Goal: Task Accomplishment & Management: Manage account settings

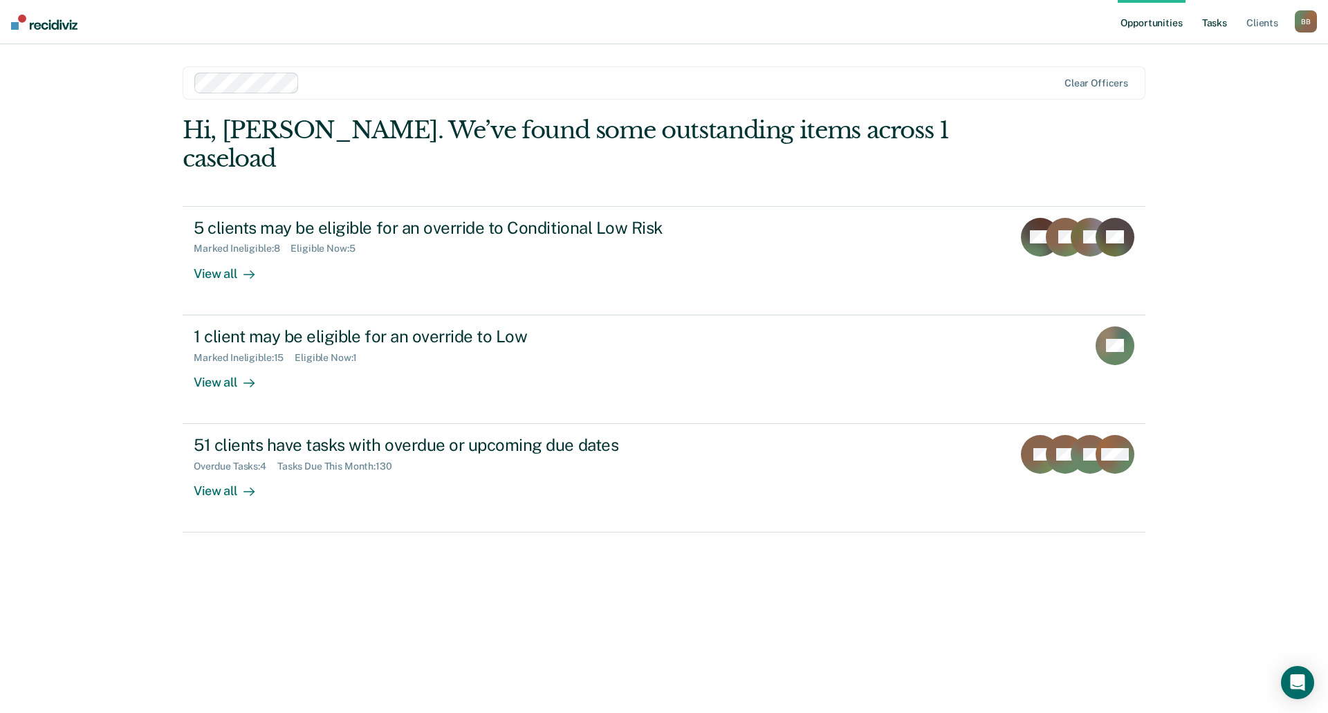
click at [1218, 26] on link "Tasks" at bounding box center [1214, 22] width 30 height 44
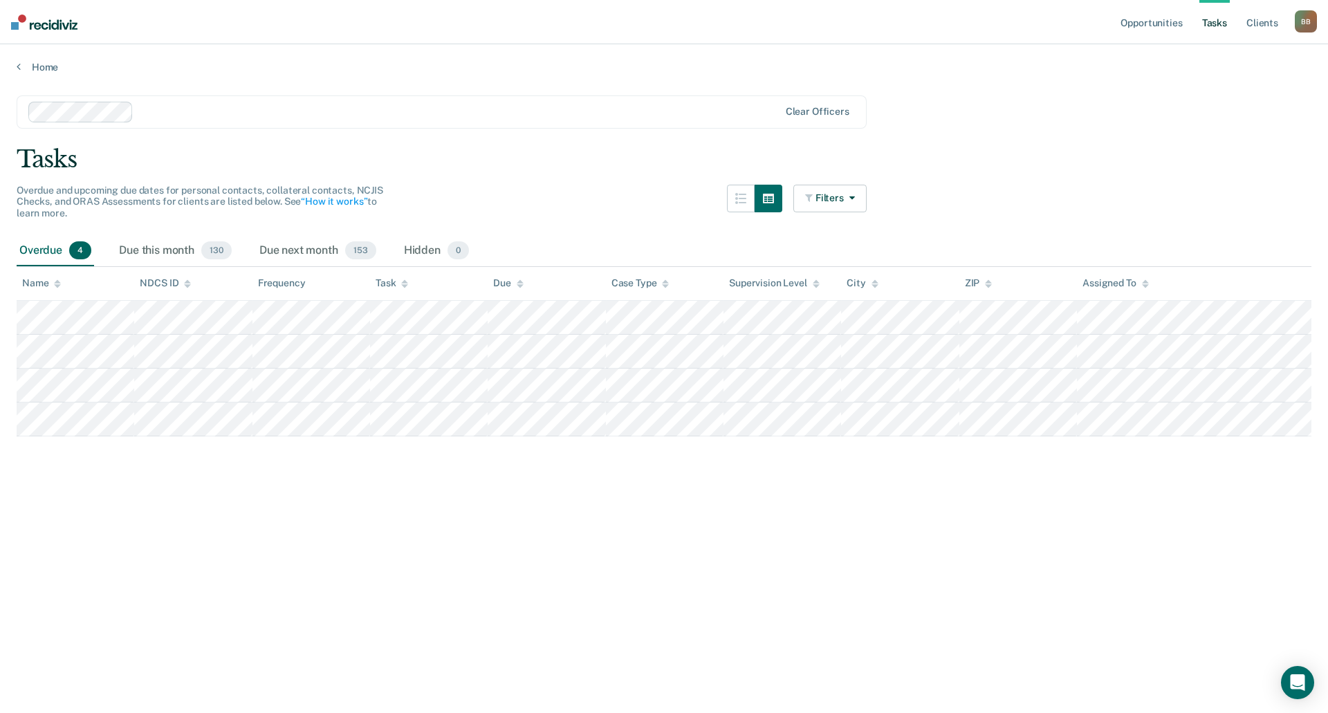
click at [48, 248] on div "Overdue 4" at bounding box center [55, 251] width 77 height 30
click at [160, 255] on div "Due this month 130" at bounding box center [175, 251] width 118 height 30
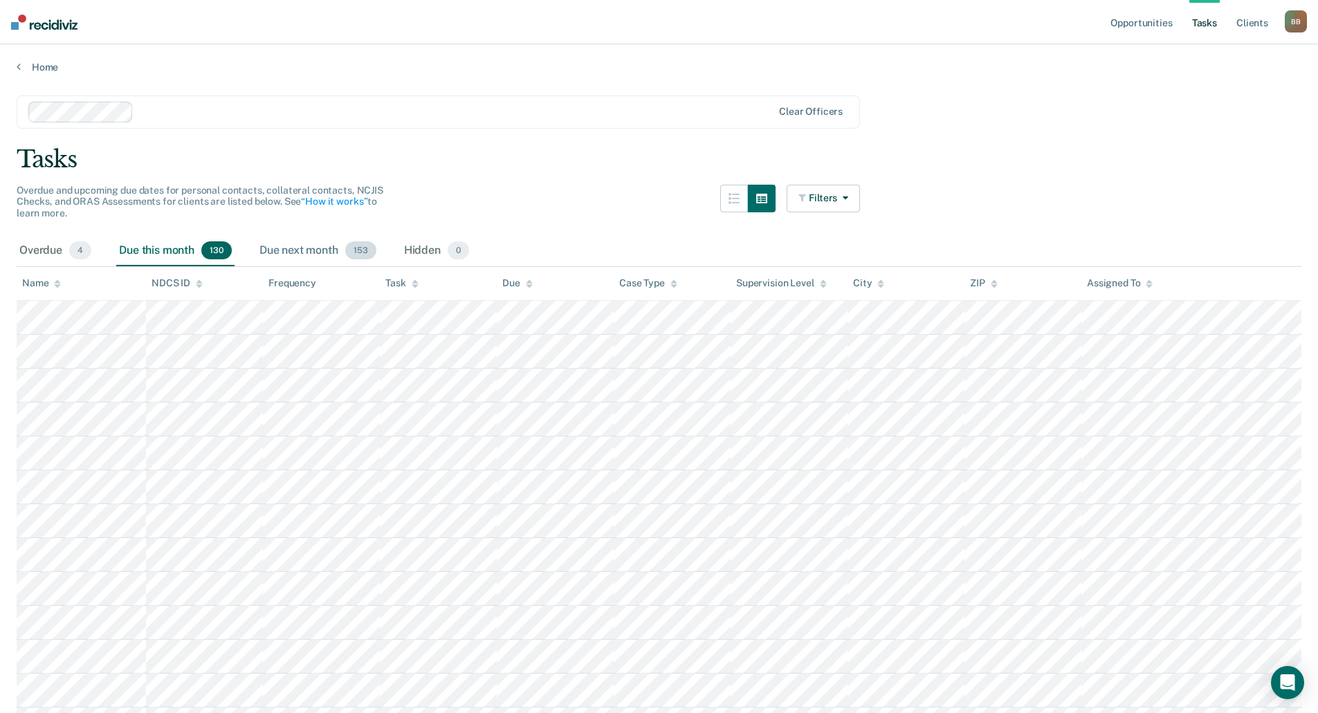
click at [315, 248] on div "Due next month 153" at bounding box center [318, 251] width 122 height 30
click at [169, 252] on div "Due this month 130" at bounding box center [175, 251] width 118 height 30
click at [39, 251] on div "Overdue 4" at bounding box center [55, 251] width 77 height 30
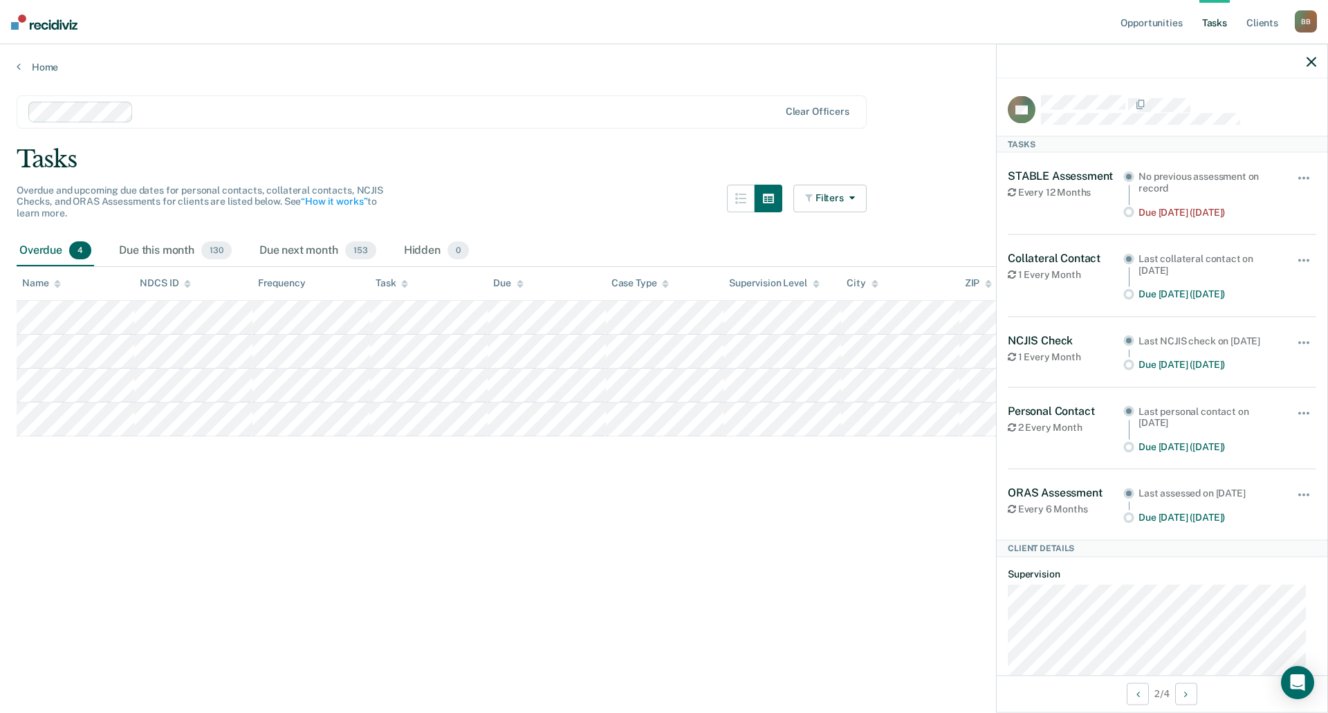
click at [551, 471] on main "Clear officers Tasks Overdue and upcoming due dates for personal contacts, coll…" at bounding box center [664, 391] width 1328 height 636
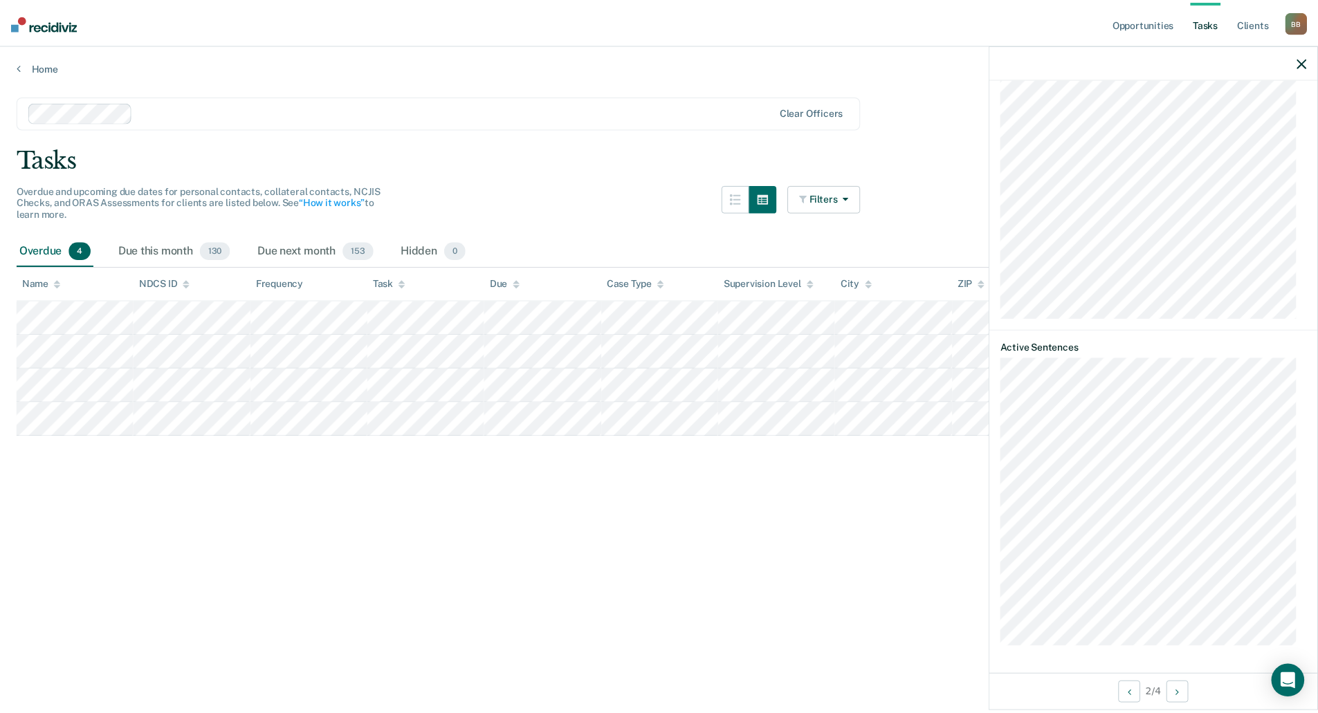
scroll to position [681, 0]
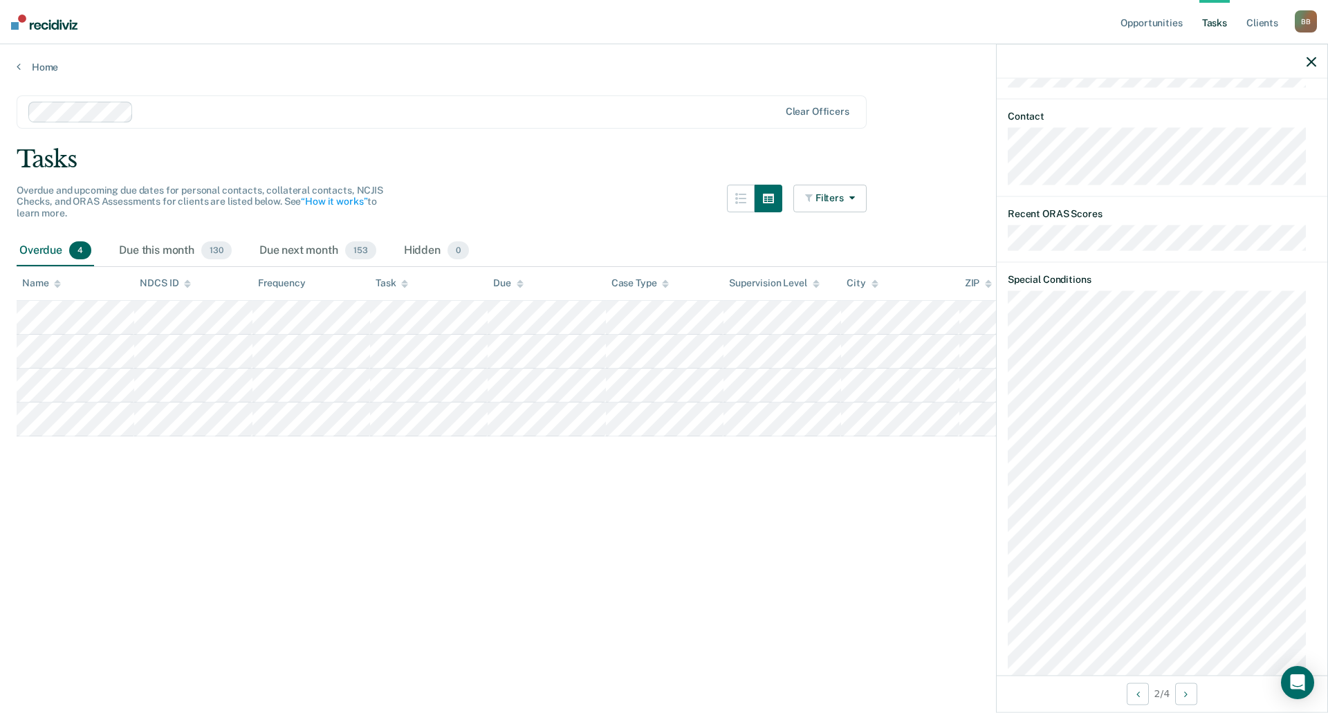
click at [1307, 69] on div at bounding box center [1162, 61] width 331 height 35
click at [1306, 62] on div at bounding box center [1162, 61] width 331 height 35
click at [1313, 66] on icon "button" at bounding box center [1312, 62] width 10 height 10
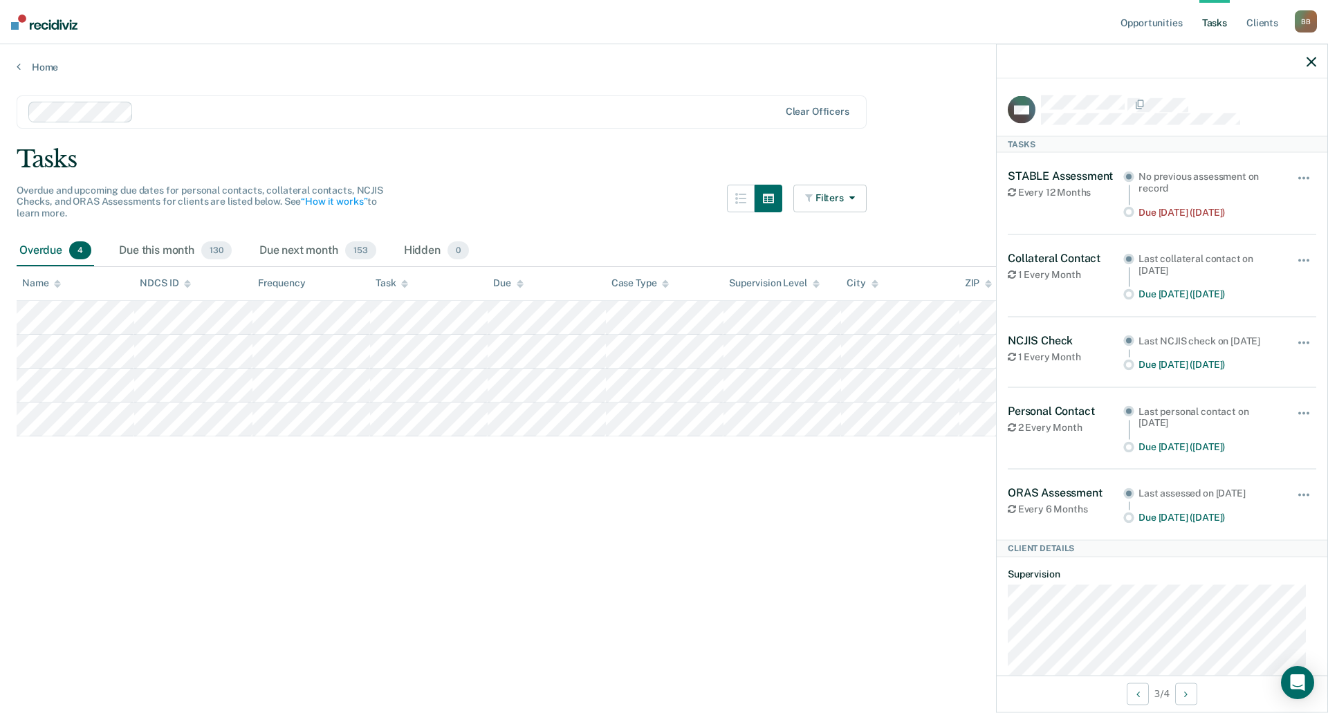
click at [1312, 62] on icon "button" at bounding box center [1312, 62] width 10 height 10
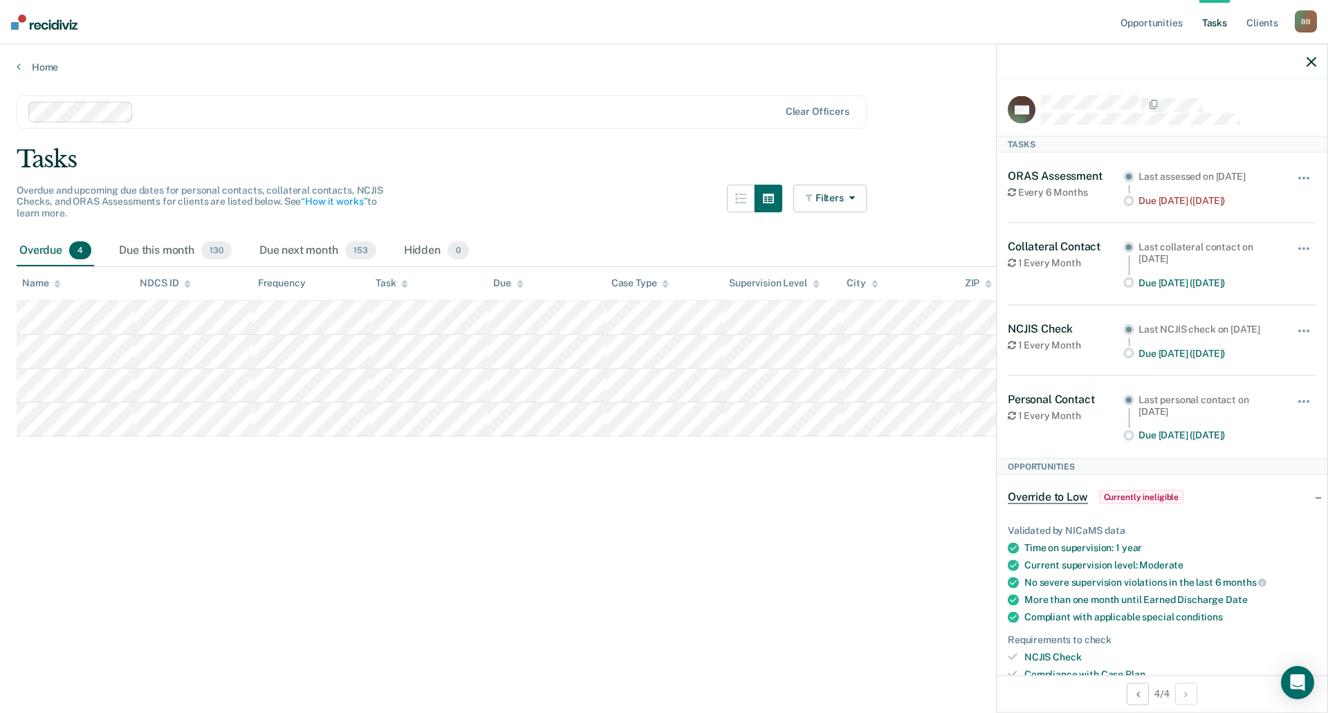
click at [1306, 59] on div at bounding box center [1162, 61] width 331 height 35
click at [1307, 60] on div at bounding box center [1162, 61] width 331 height 35
click at [1315, 64] on icon "button" at bounding box center [1312, 62] width 10 height 10
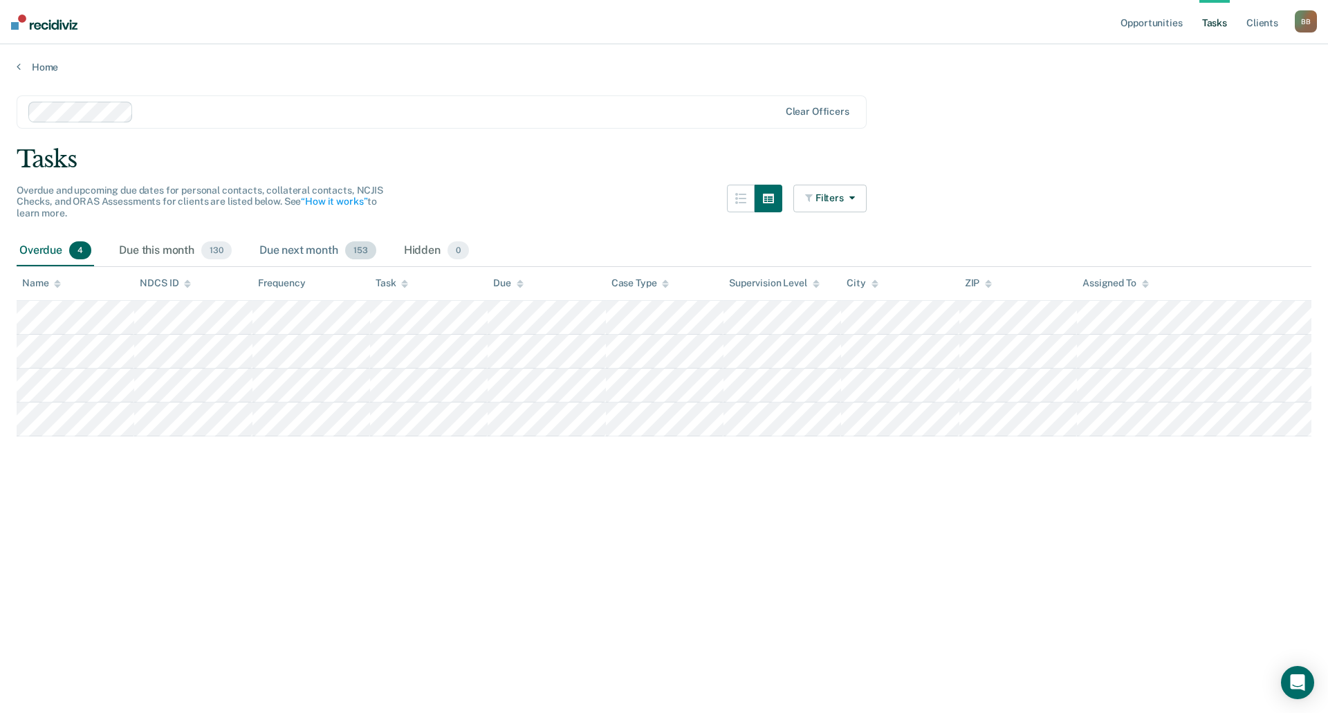
click at [300, 248] on div "Due next month 153" at bounding box center [318, 251] width 122 height 30
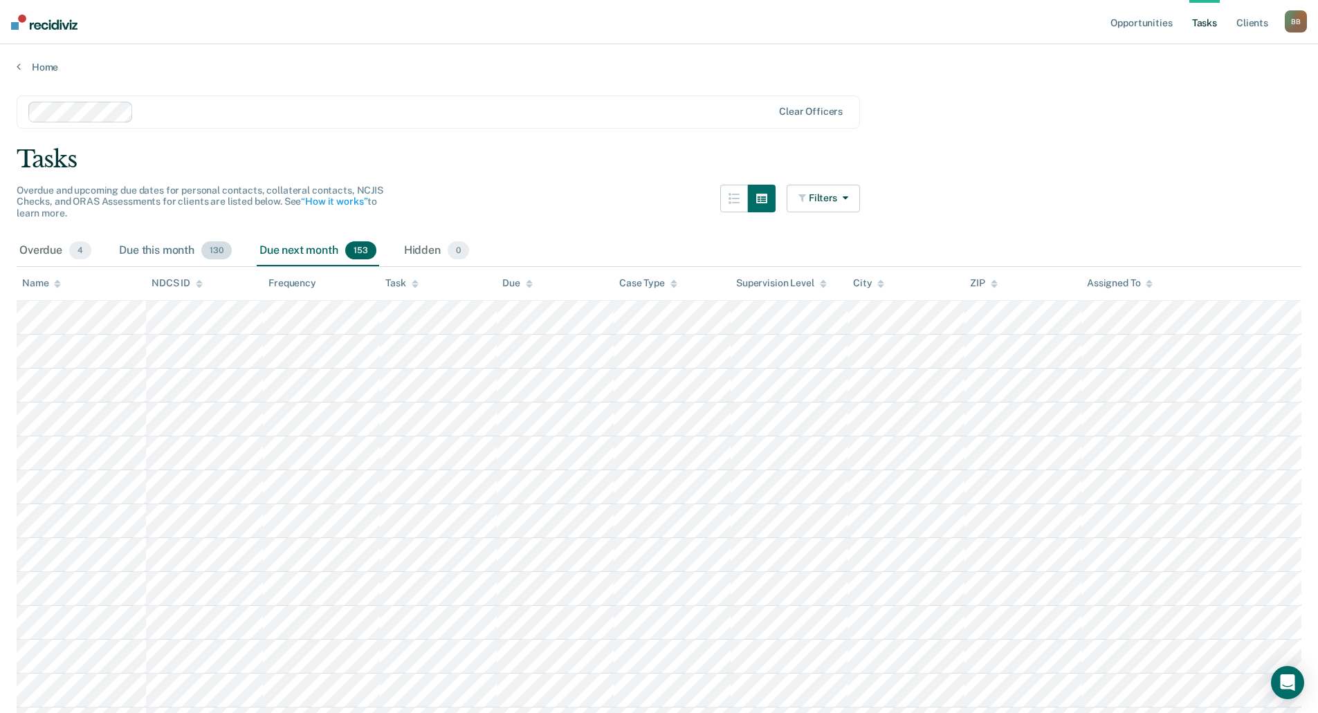
click at [165, 246] on div "Due this month 130" at bounding box center [175, 251] width 118 height 30
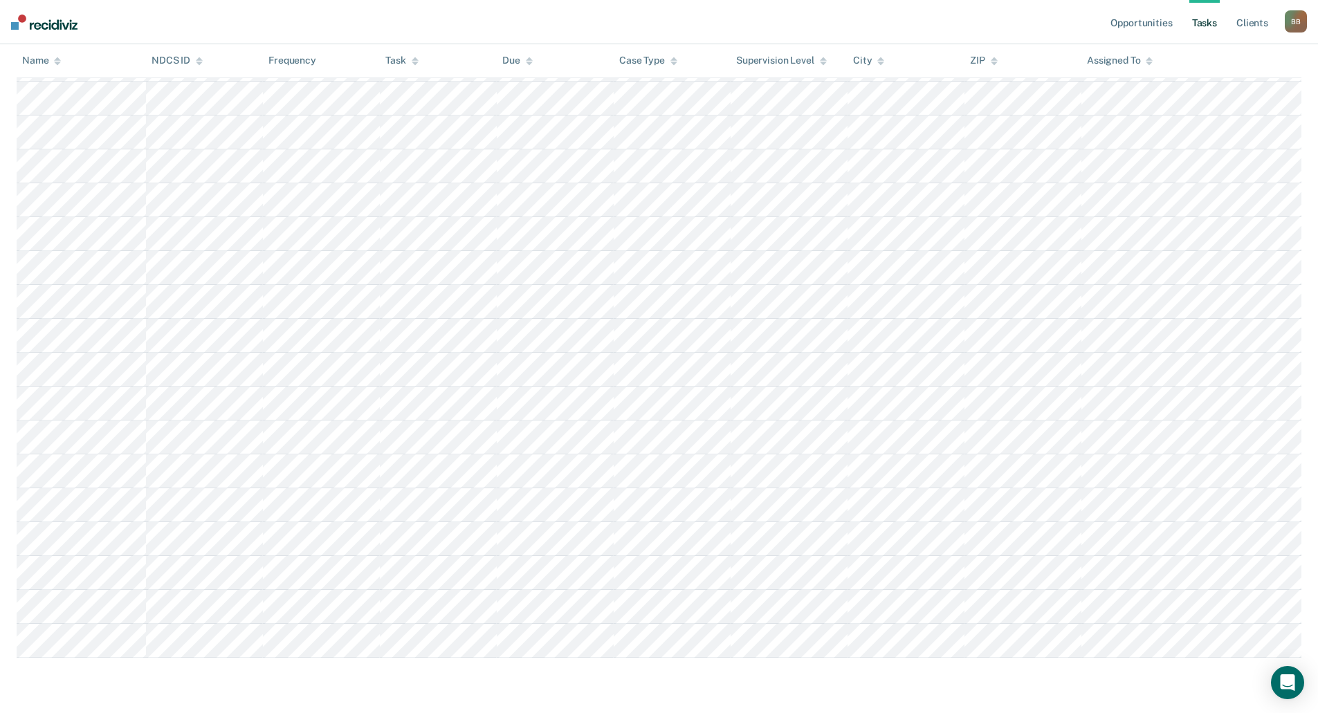
scroll to position [0, 0]
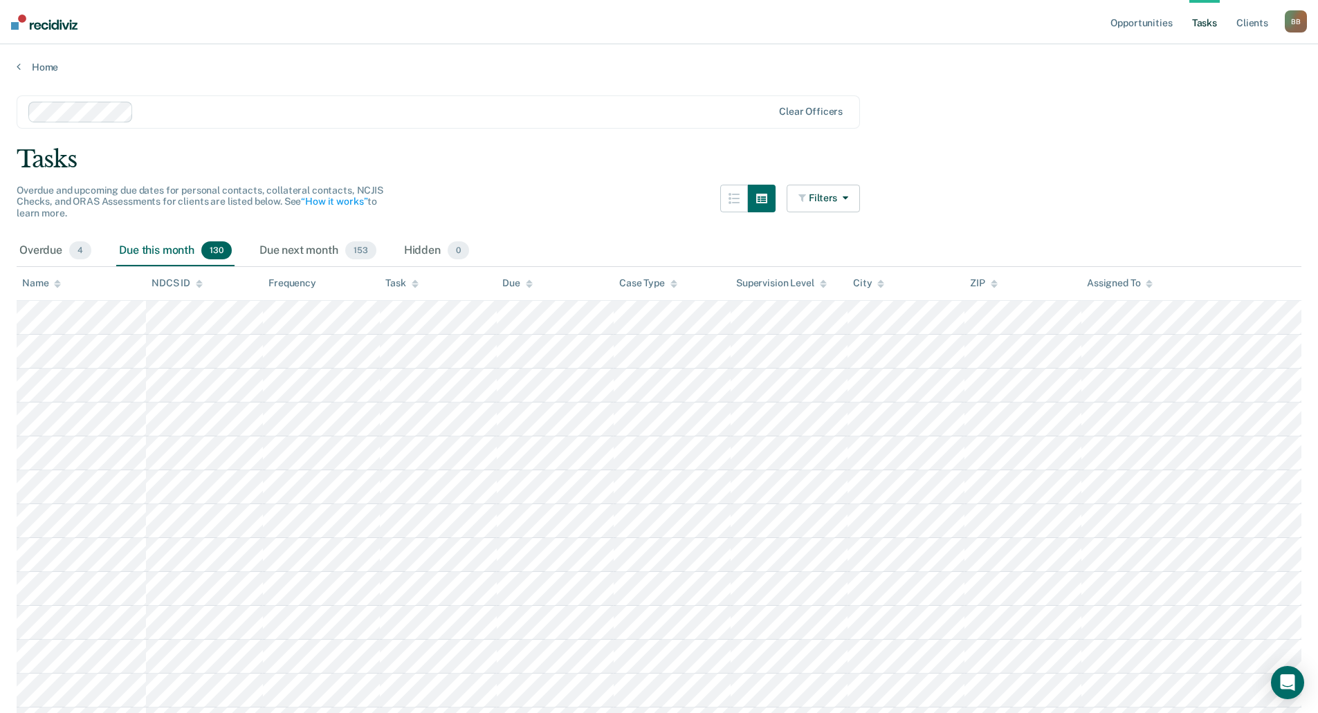
click at [1302, 21] on div "B B" at bounding box center [1295, 21] width 22 height 22
click at [1215, 96] on link "Log Out" at bounding box center [1239, 91] width 111 height 12
